Goal: Task Accomplishment & Management: Manage account settings

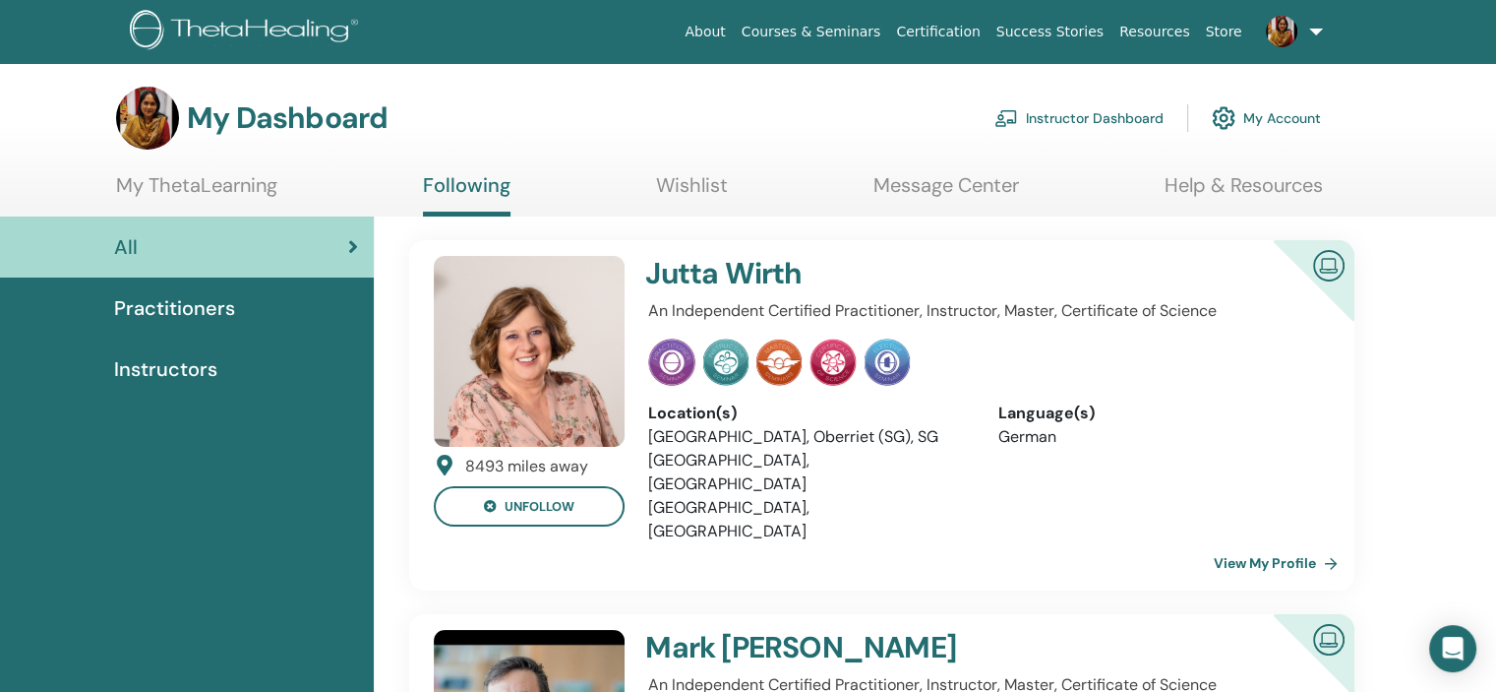
click at [1102, 116] on link "Instructor Dashboard" at bounding box center [1079, 117] width 169 height 43
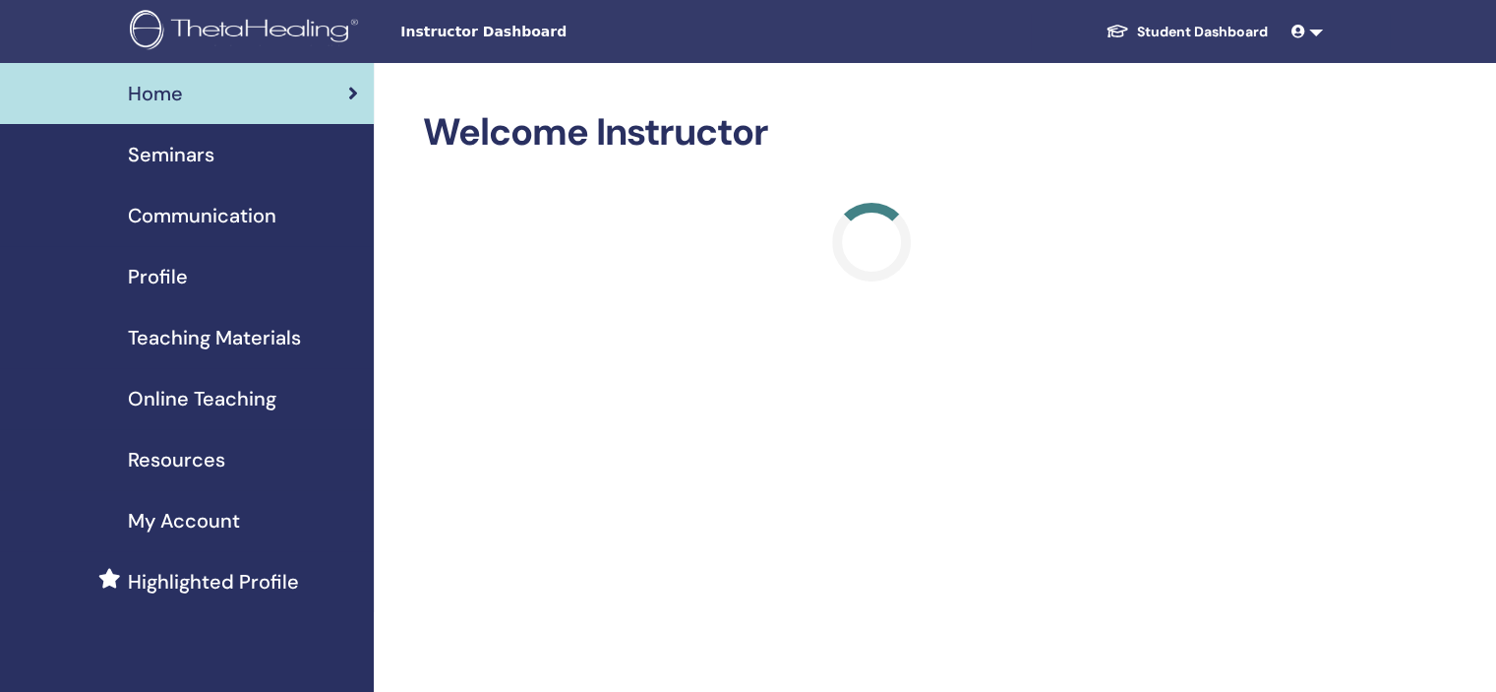
click at [1102, 116] on h2 "Welcome Instructor" at bounding box center [871, 132] width 896 height 45
click at [178, 152] on span "Seminars" at bounding box center [171, 155] width 87 height 30
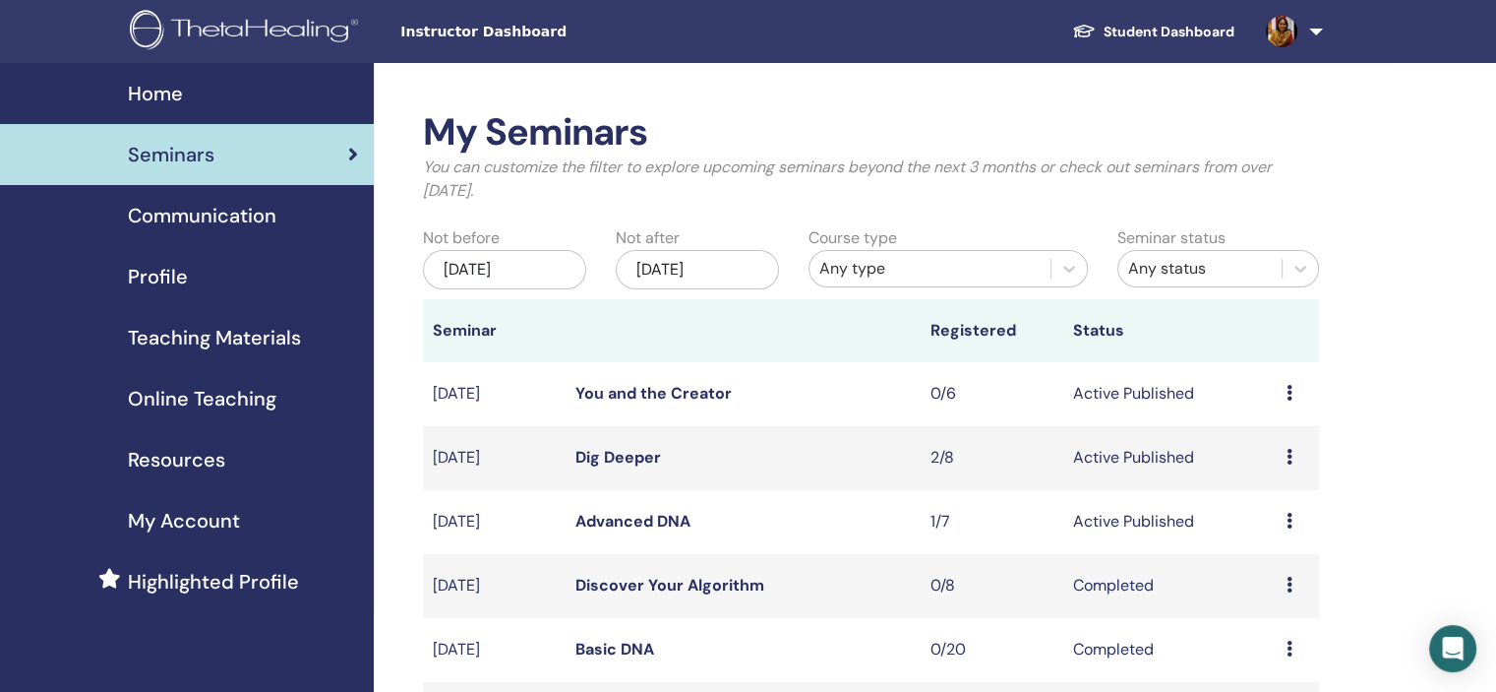
click at [647, 517] on link "Advanced DNA" at bounding box center [633, 521] width 115 height 21
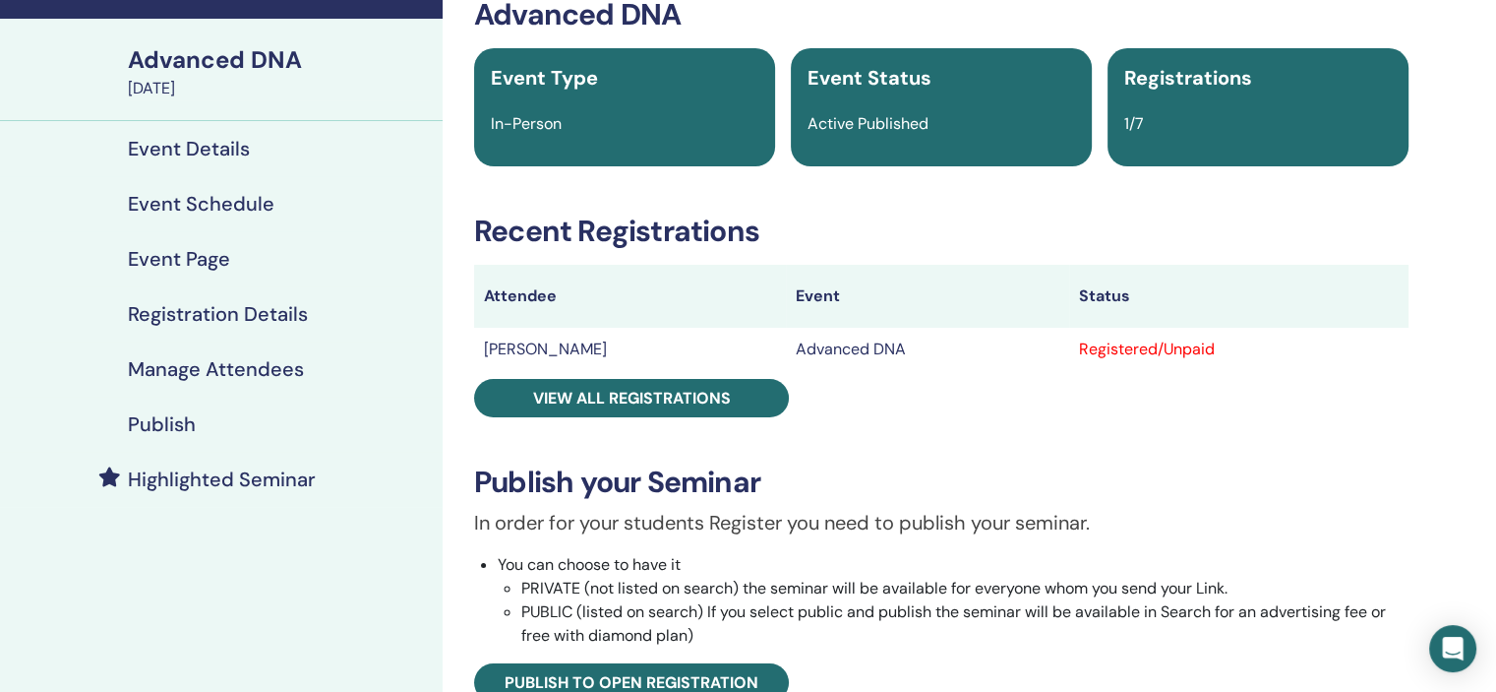
scroll to position [131, 0]
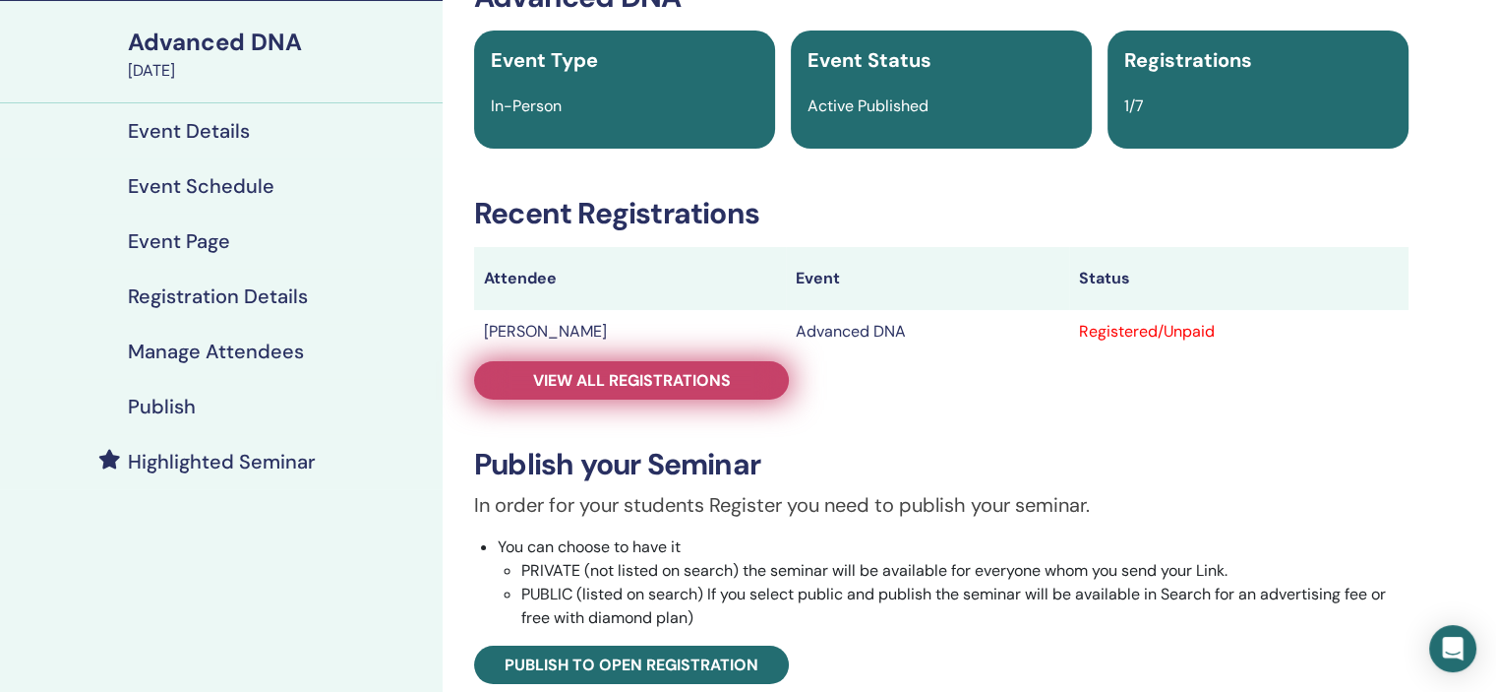
click at [677, 378] on span "View all registrations" at bounding box center [632, 380] width 198 height 21
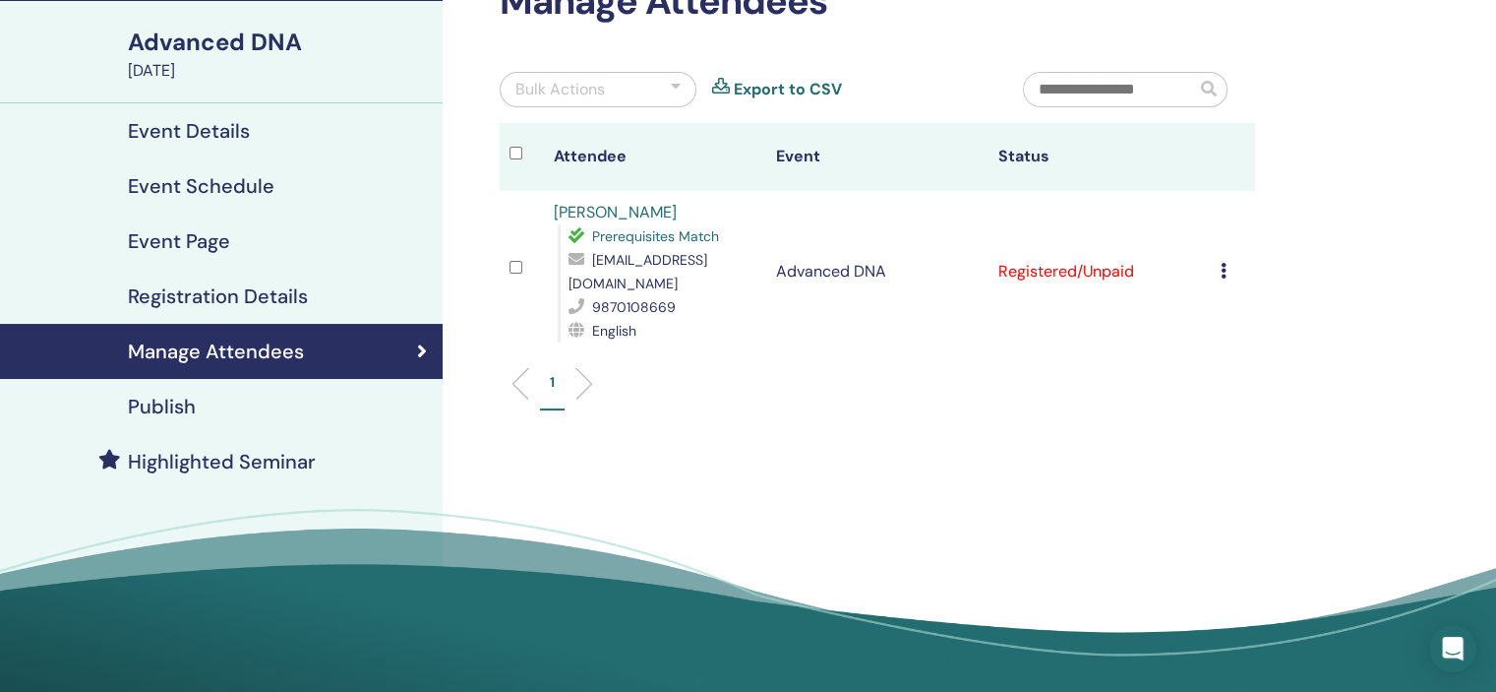
click at [1219, 256] on td "Cancel Registration Do not auto-certify Mark as Paid Mark as Unpaid Mark as Abs…" at bounding box center [1233, 271] width 44 height 161
click at [1102, 259] on td "Registered/Unpaid" at bounding box center [1100, 271] width 222 height 161
drag, startPoint x: 1022, startPoint y: 259, endPoint x: 875, endPoint y: 429, distance: 225.3
click at [875, 429] on div "Manage Attendees Bulk Actions Export to CSV Attendee Event Status Ananya Yadav …" at bounding box center [942, 318] width 998 height 773
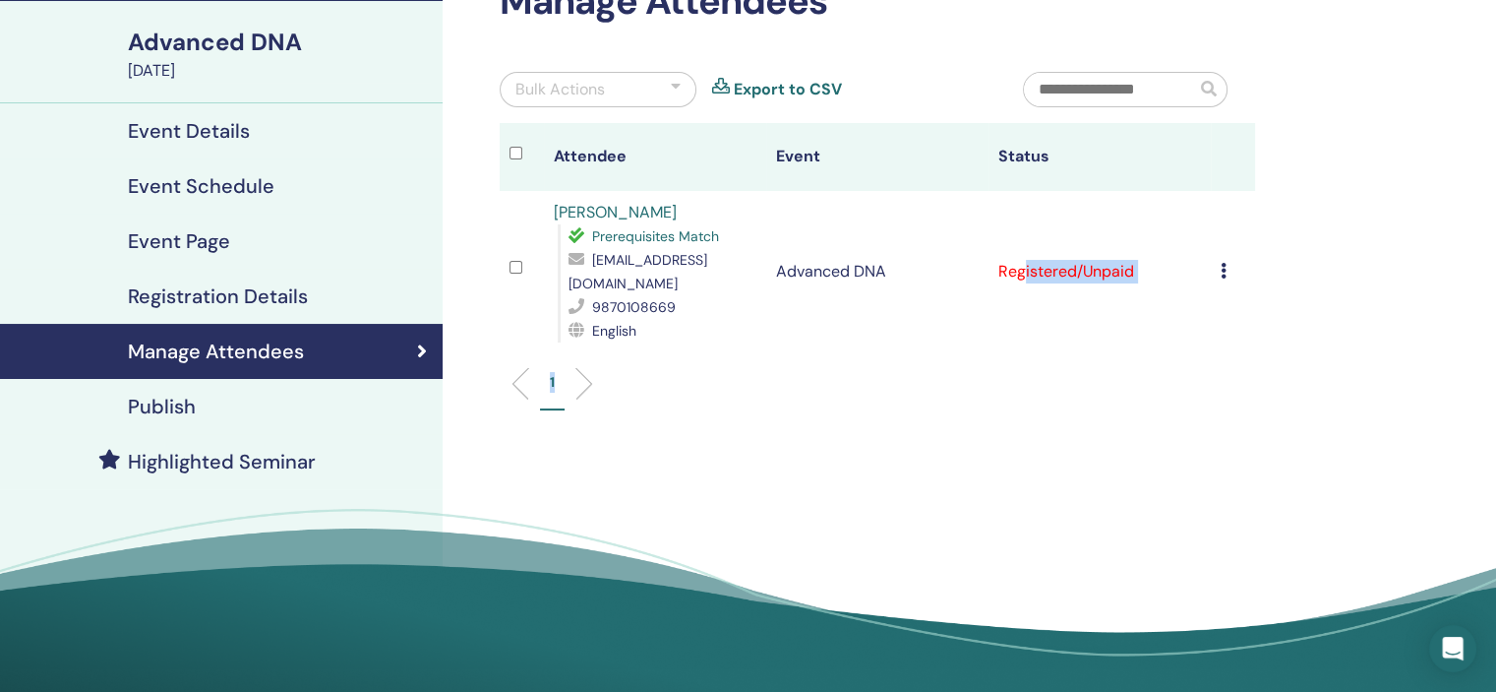
click at [875, 429] on div "Manage Attendees Bulk Actions Export to CSV Attendee Event Status Ananya Yadav …" at bounding box center [942, 318] width 998 height 773
click at [1219, 258] on td "Cancel Registration Do not auto-certify Mark as Paid Mark as Unpaid Mark as Abs…" at bounding box center [1233, 271] width 44 height 161
click at [1222, 263] on icon at bounding box center [1224, 271] width 6 height 16
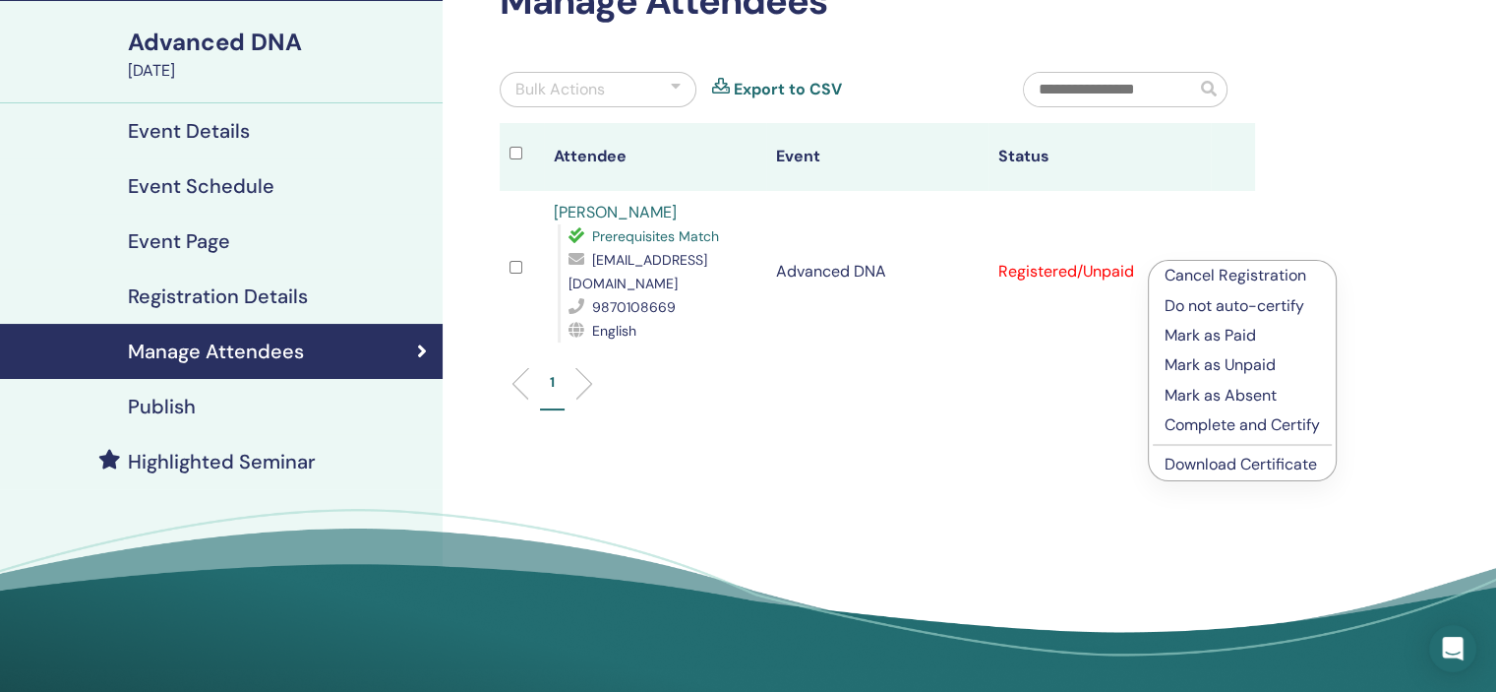
click at [1185, 332] on p "Mark as Paid" at bounding box center [1242, 336] width 155 height 24
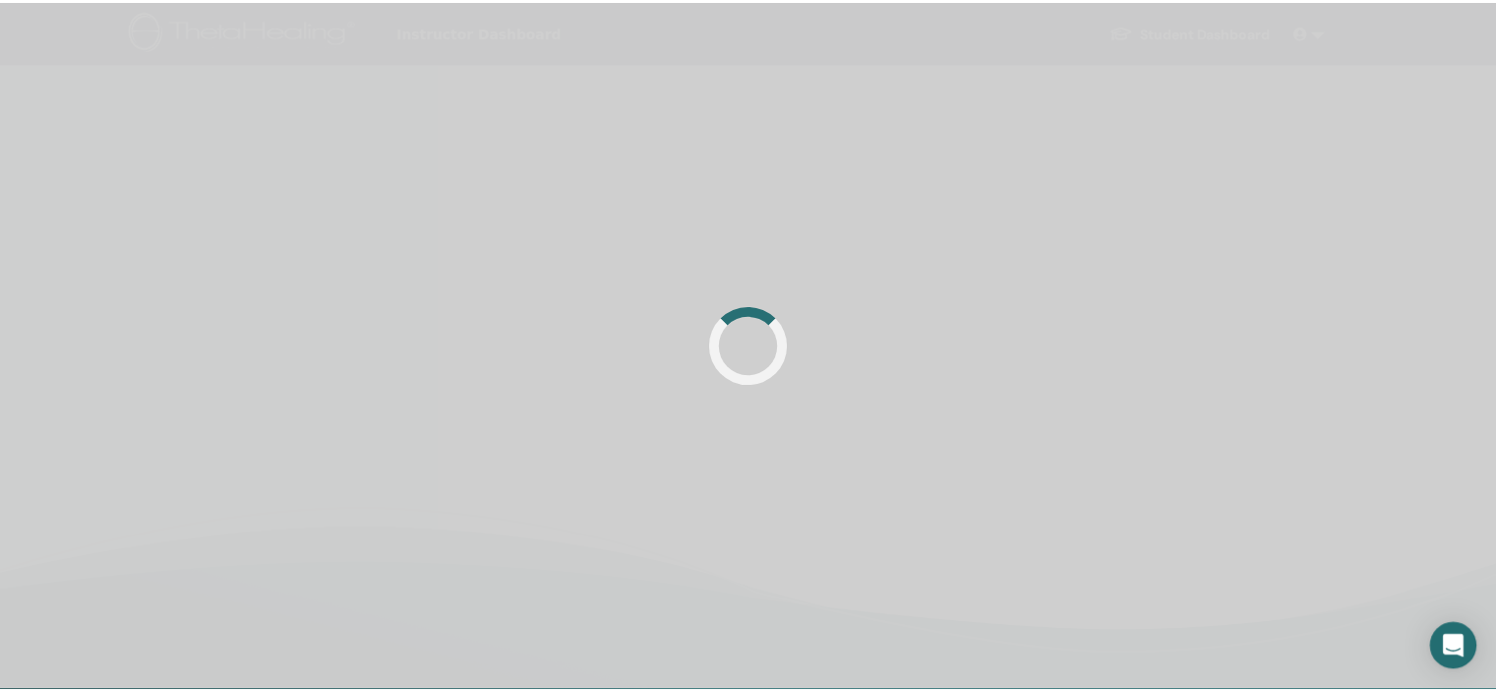
scroll to position [131, 0]
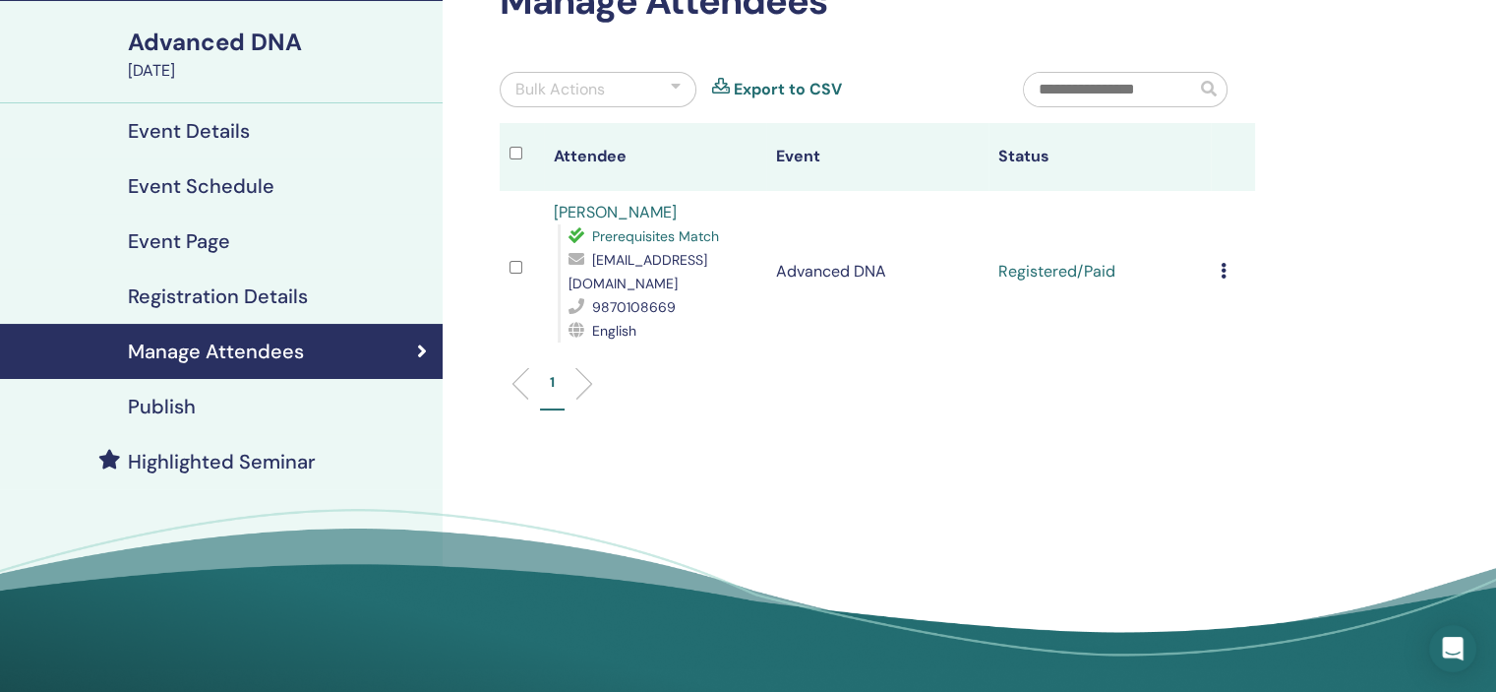
click at [1224, 263] on icon at bounding box center [1224, 271] width 6 height 16
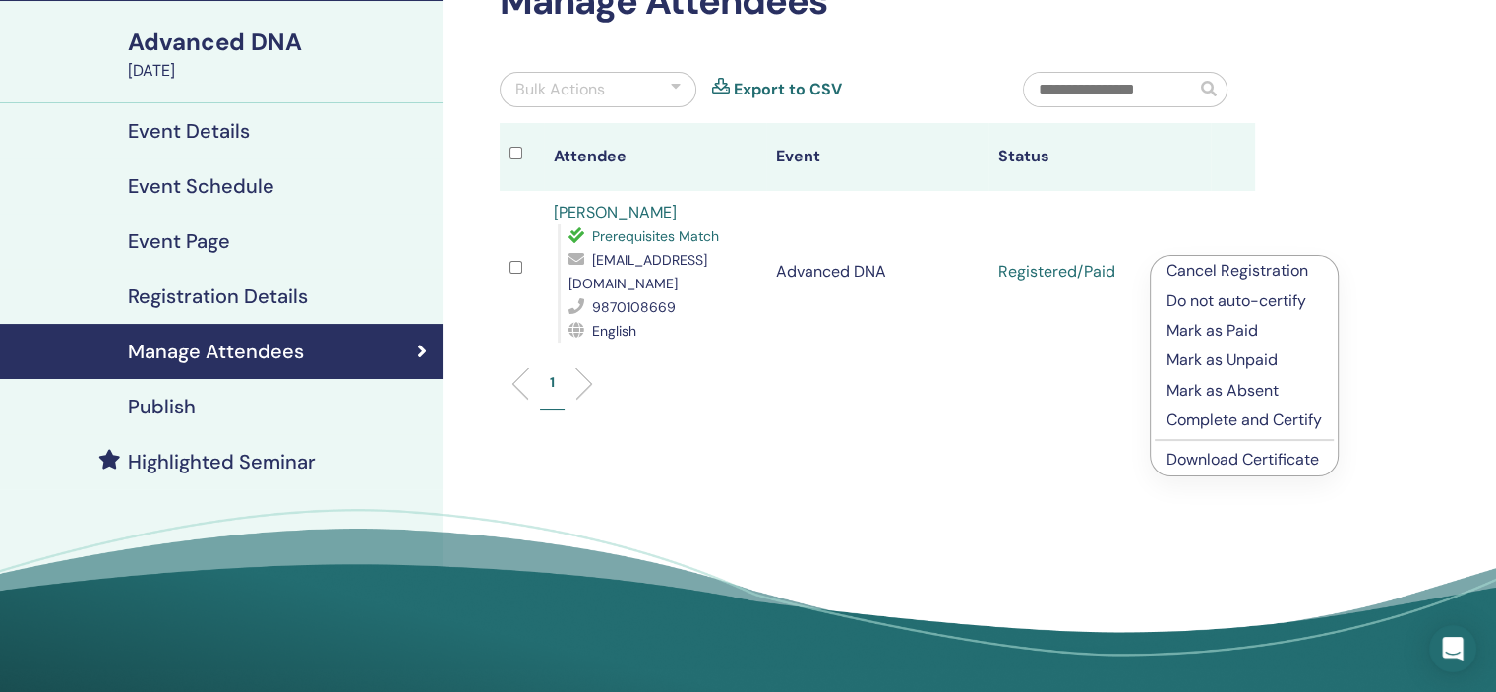
click at [1219, 456] on link "Download Certificate" at bounding box center [1243, 459] width 152 height 21
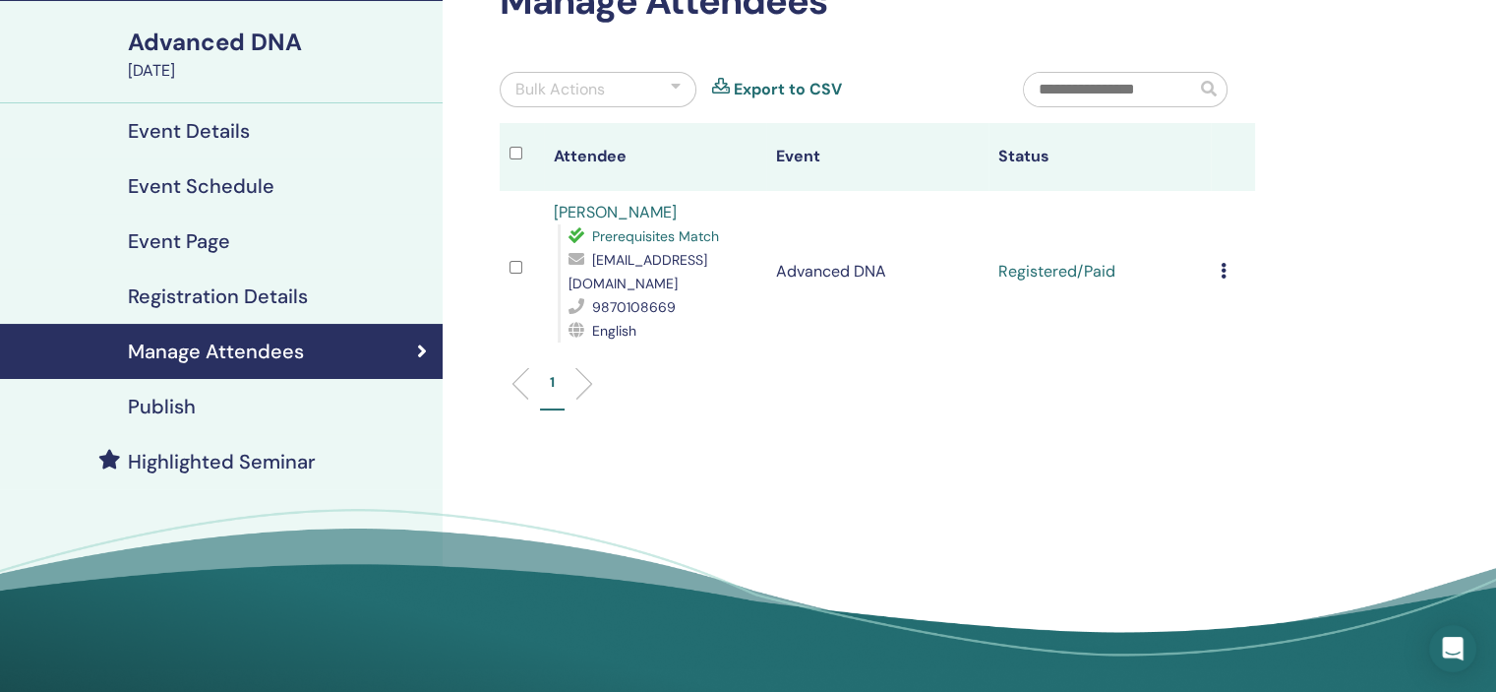
click at [1223, 263] on icon at bounding box center [1224, 271] width 6 height 16
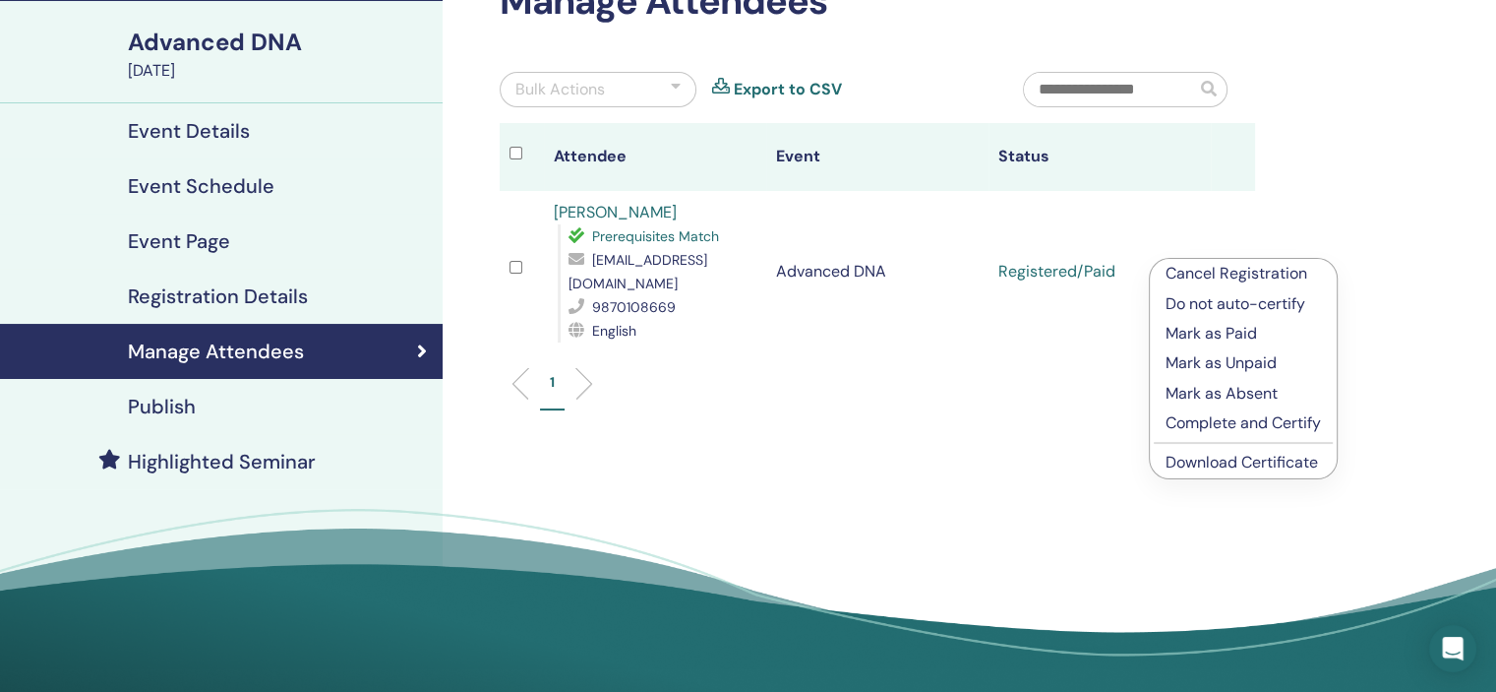
click at [1185, 418] on p "Complete and Certify" at bounding box center [1243, 423] width 155 height 24
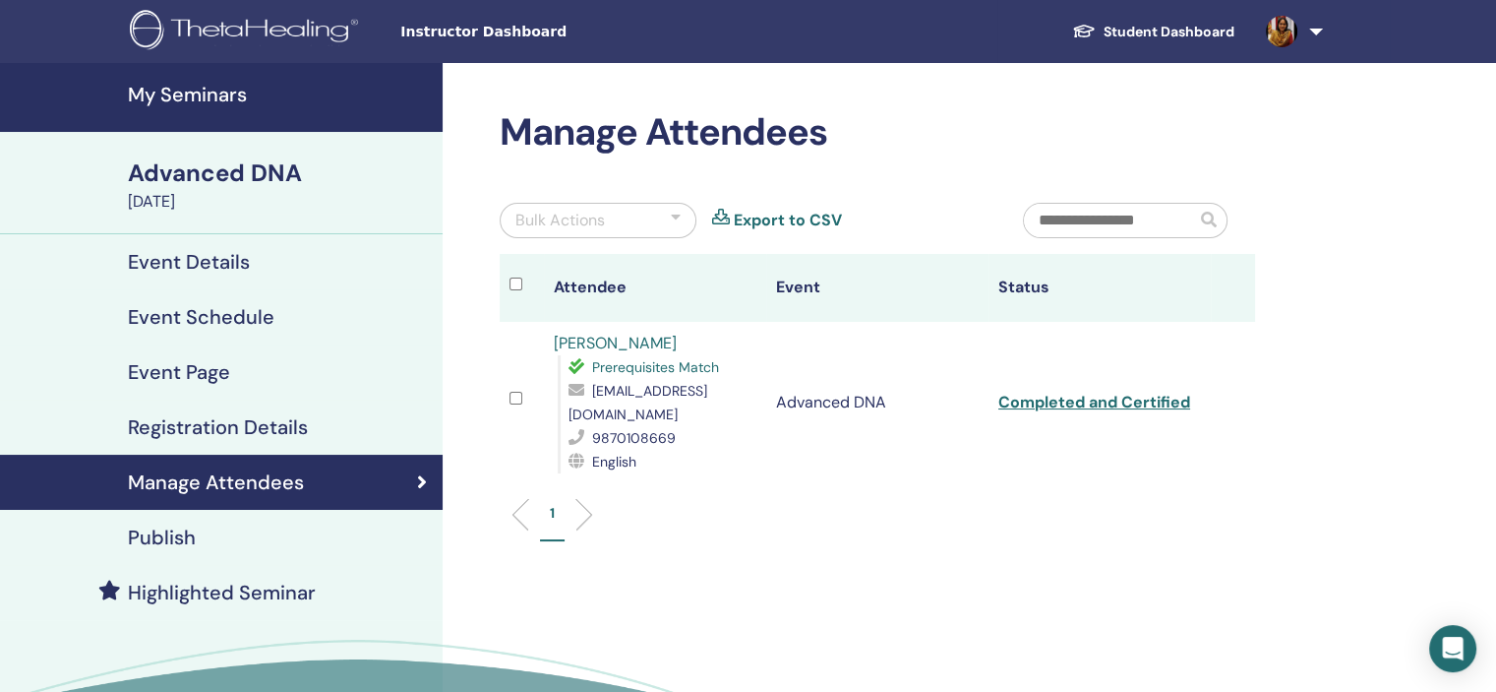
click at [189, 93] on h4 "My Seminars" at bounding box center [279, 95] width 303 height 24
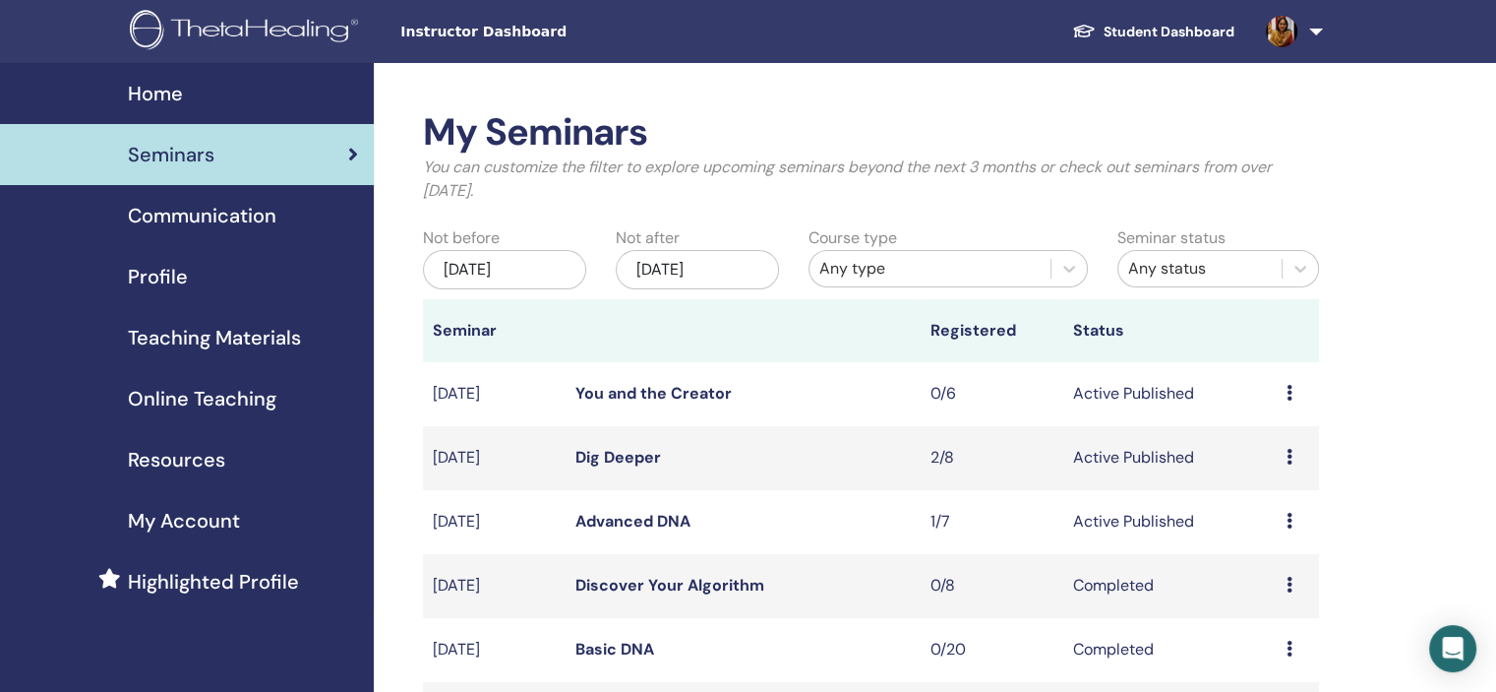
click at [1287, 453] on icon at bounding box center [1290, 457] width 6 height 16
click at [603, 456] on link "Dig Deeper" at bounding box center [619, 457] width 86 height 21
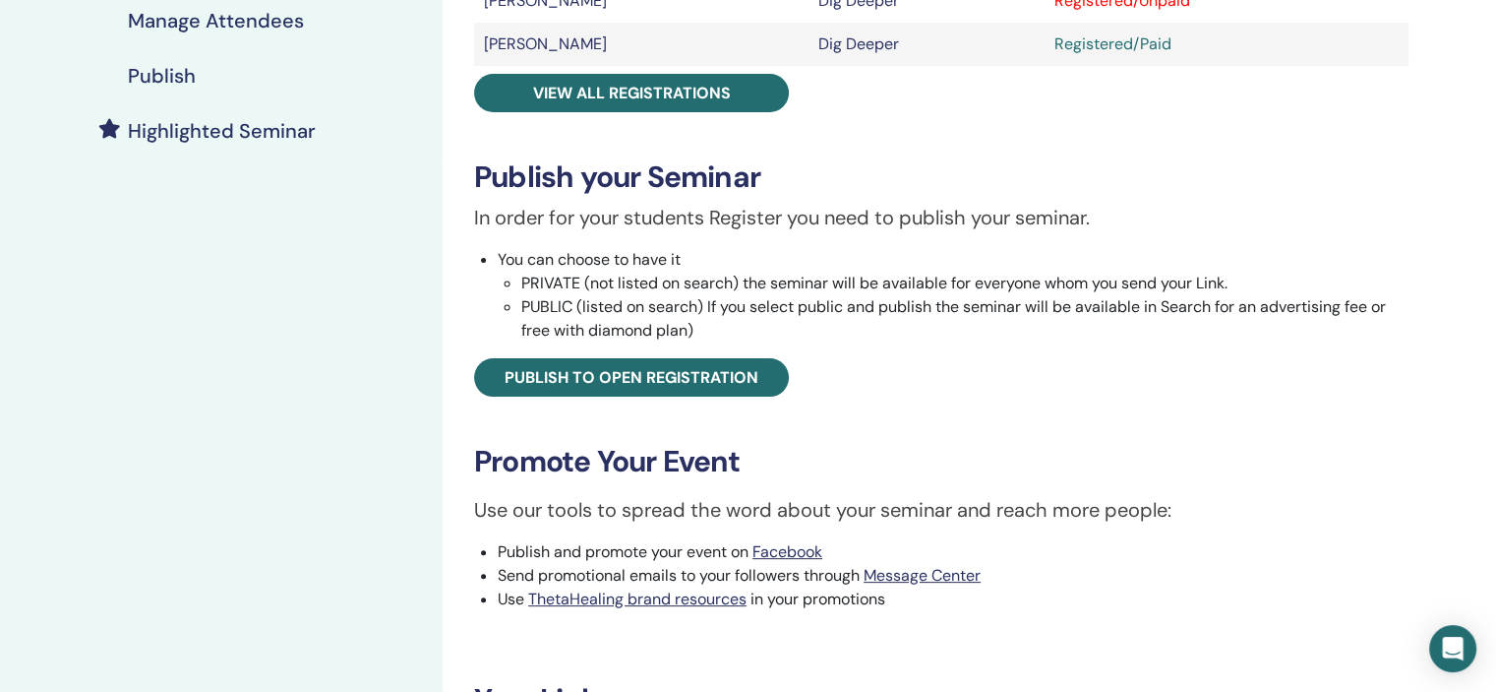
scroll to position [471, 0]
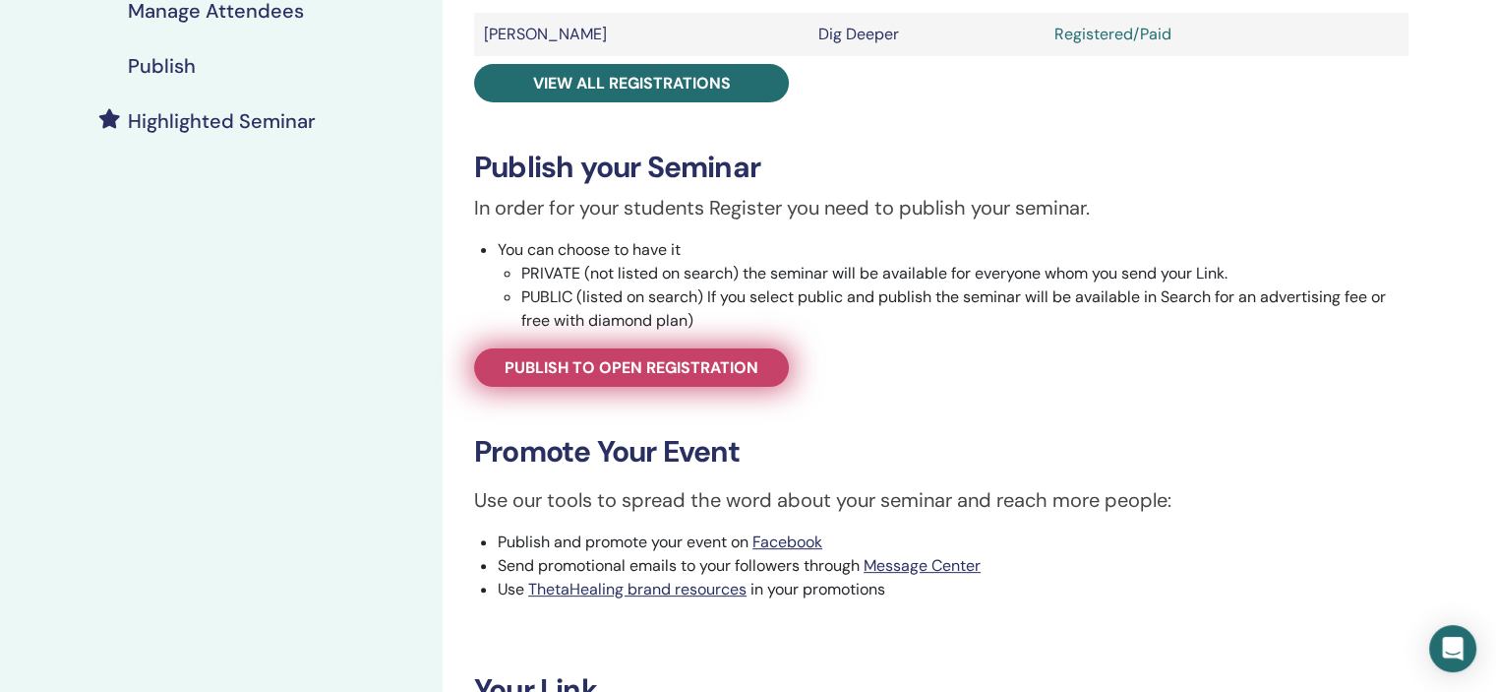
click at [698, 369] on span "Publish to open registration" at bounding box center [632, 367] width 254 height 21
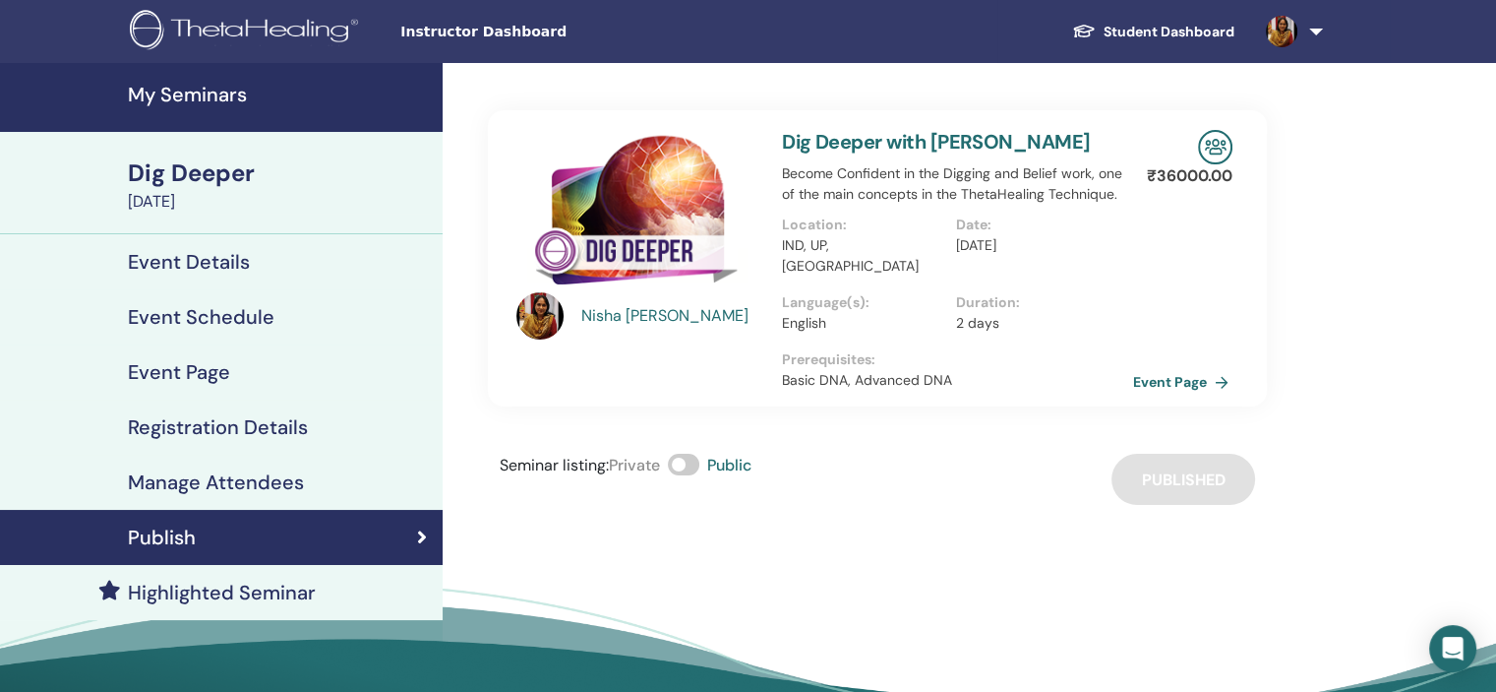
click at [1171, 367] on link "Event Page" at bounding box center [1184, 382] width 103 height 30
